Goal: Book appointment/travel/reservation

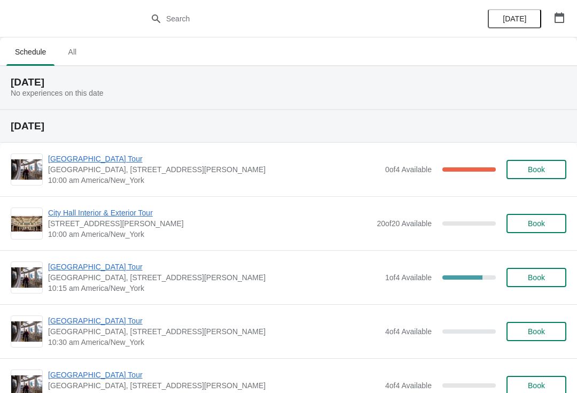
click at [557, 23] on button "button" at bounding box center [559, 17] width 19 height 19
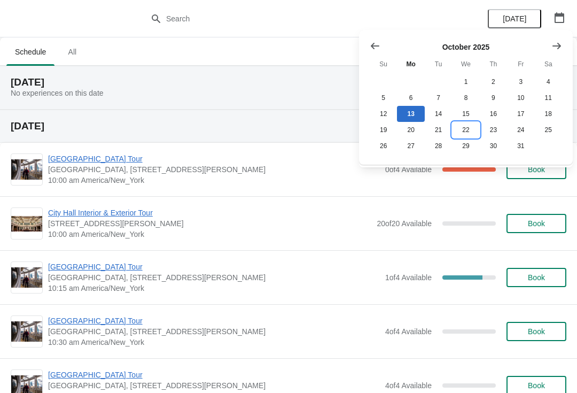
click at [464, 137] on button "22" at bounding box center [465, 130] width 27 height 16
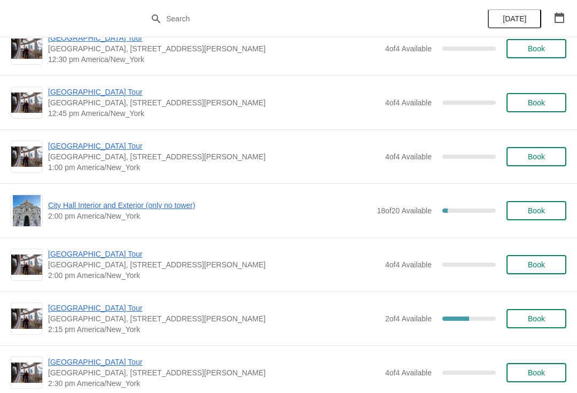
scroll to position [675, 0]
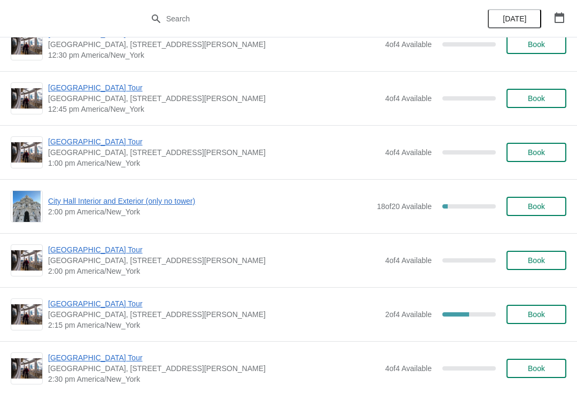
click at [170, 201] on span "City Hall Interior and Exterior (only no tower)" at bounding box center [209, 201] width 323 height 11
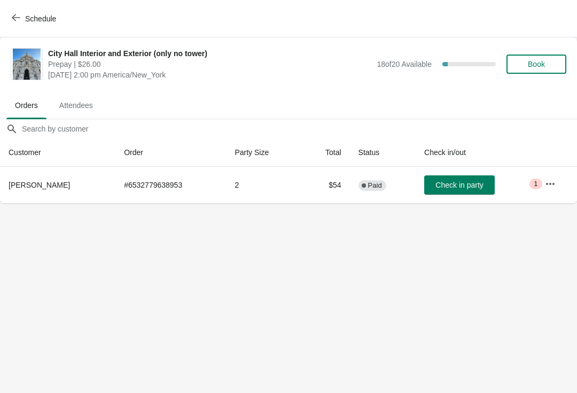
click at [544, 63] on span "Book" at bounding box center [536, 64] width 17 height 9
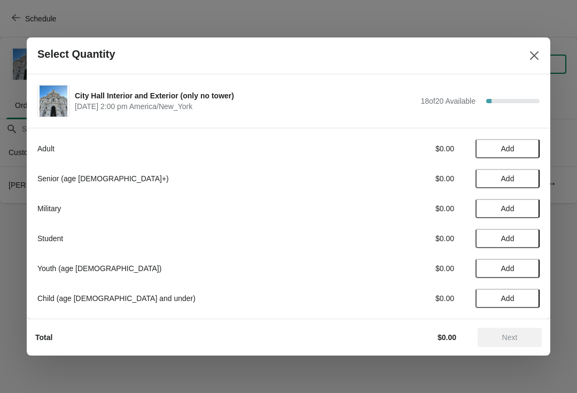
click at [511, 180] on span "Add" at bounding box center [507, 178] width 13 height 9
click at [523, 176] on icon at bounding box center [526, 178] width 11 height 11
click at [489, 328] on button "Next" at bounding box center [510, 337] width 64 height 19
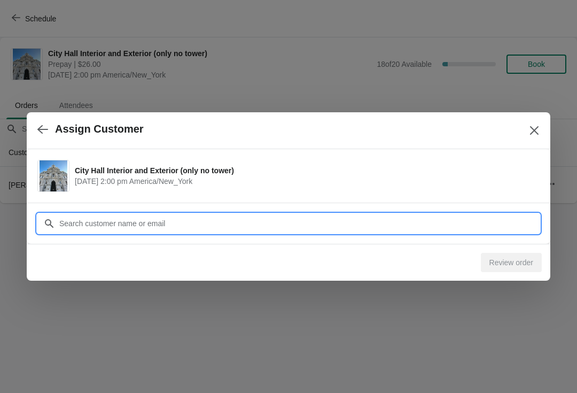
click at [190, 228] on input "Customer" at bounding box center [299, 223] width 481 height 19
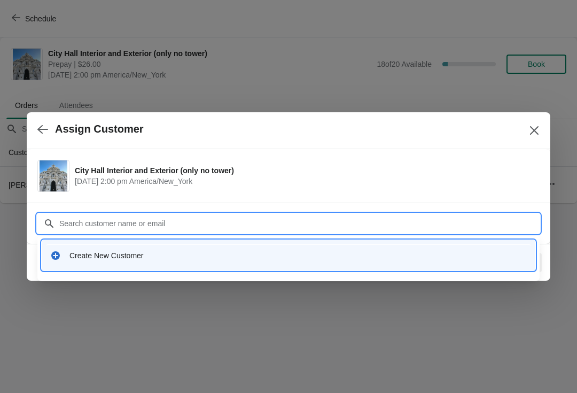
click at [128, 259] on div "Create New Customer" at bounding box center [298, 255] width 458 height 11
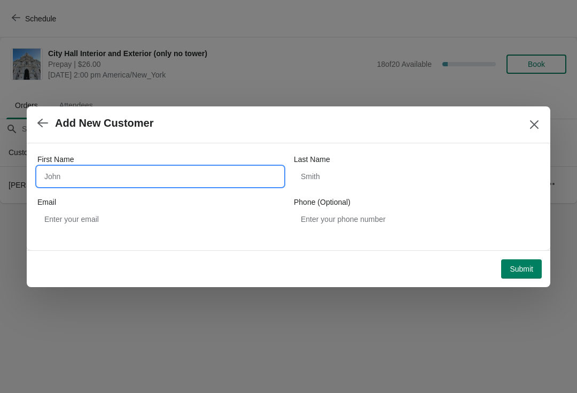
click at [172, 179] on input "First Name" at bounding box center [160, 176] width 246 height 19
type input "[PERSON_NAME]"
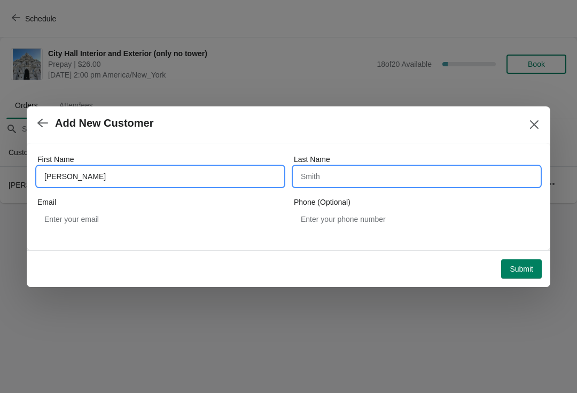
click at [359, 185] on input "Last Name" at bounding box center [417, 176] width 246 height 19
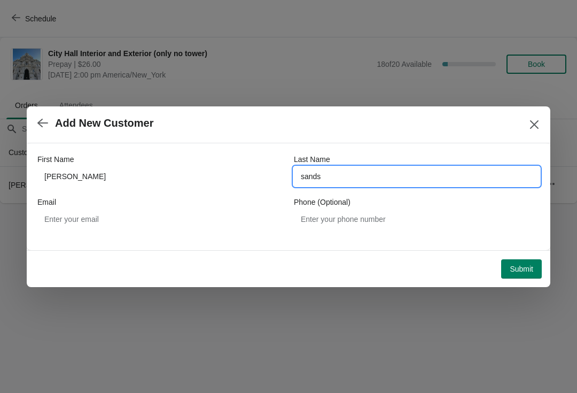
type input "sands"
click at [528, 267] on span "Submit" at bounding box center [522, 269] width 24 height 9
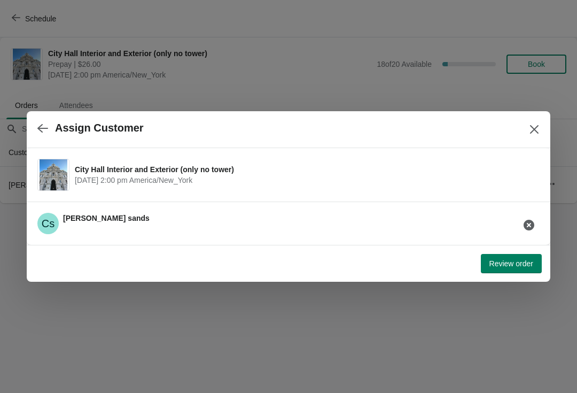
click at [501, 265] on span "Review order" at bounding box center [512, 263] width 44 height 9
